Goal: Find specific page/section: Find specific page/section

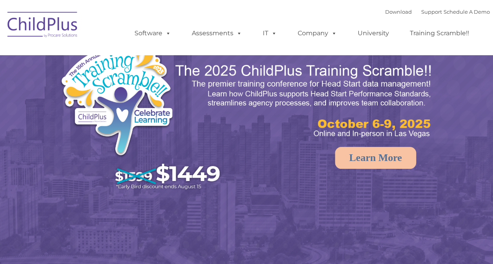
select select "MEDIUM"
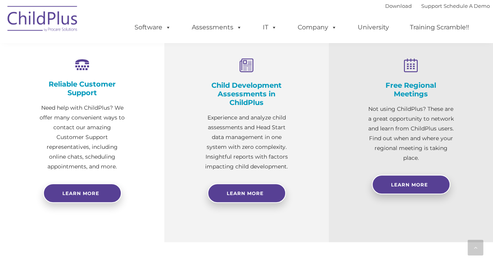
scroll to position [267, 0]
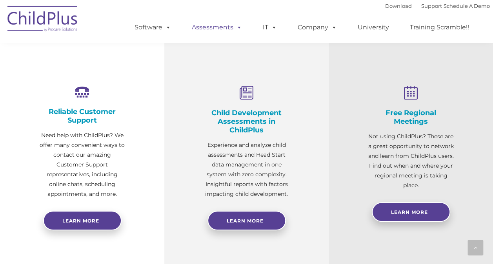
click at [200, 29] on link "Assessments" at bounding box center [217, 28] width 66 height 16
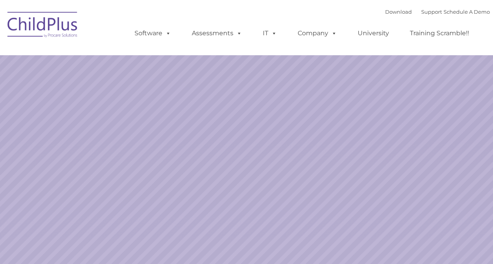
select select "MEDIUM"
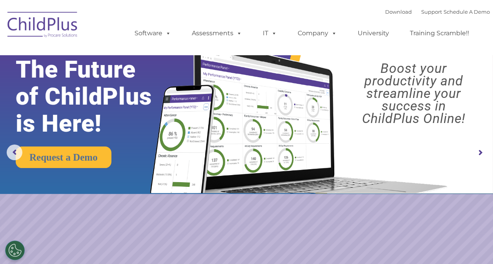
click at [478, 155] on rs-arrow at bounding box center [480, 153] width 16 height 16
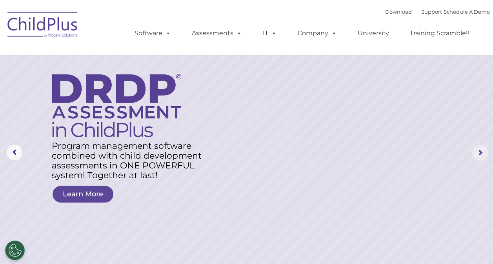
drag, startPoint x: 478, startPoint y: 155, endPoint x: 405, endPoint y: 189, distance: 80.9
click at [405, 189] on rs-layer at bounding box center [246, 153] width 493 height 306
click at [271, 13] on div "Download Support | Schedule A Demo  MENU MENU Software ChildPlus: The original…" at bounding box center [304, 27] width 371 height 43
